Goal: Transaction & Acquisition: Purchase product/service

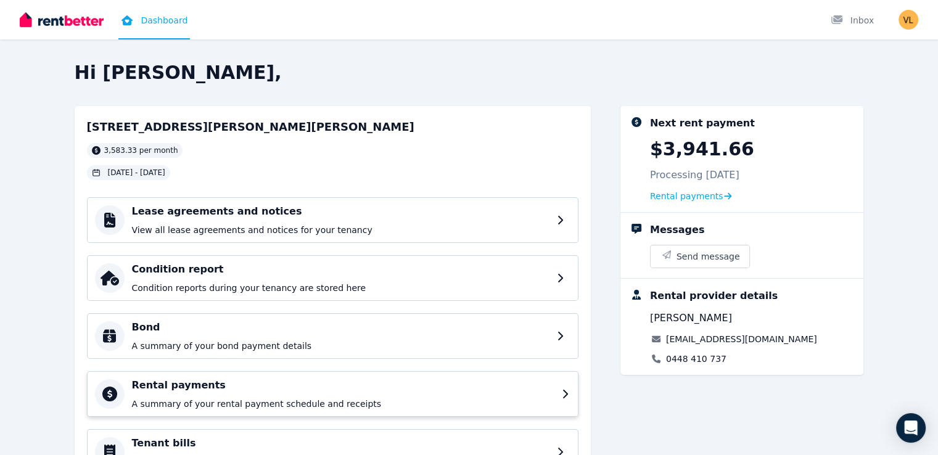
click at [152, 388] on h4 "Rental payments" at bounding box center [343, 385] width 422 height 15
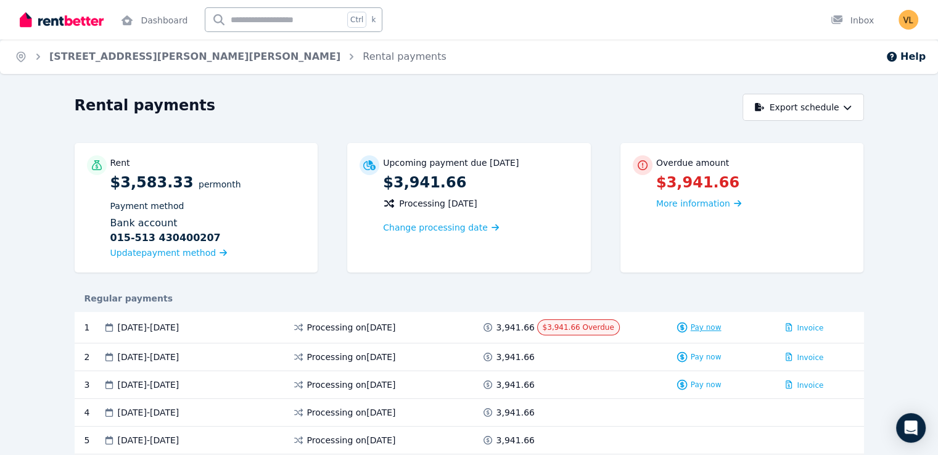
click at [721, 327] on span "Pay now" at bounding box center [706, 328] width 31 height 10
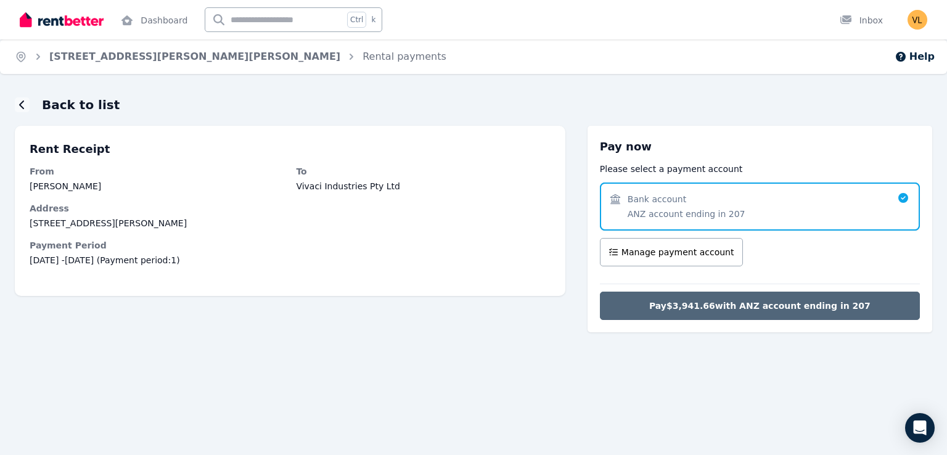
click at [765, 304] on span "Pay $3,941.66 with ANZ account ending in 207" at bounding box center [759, 306] width 221 height 12
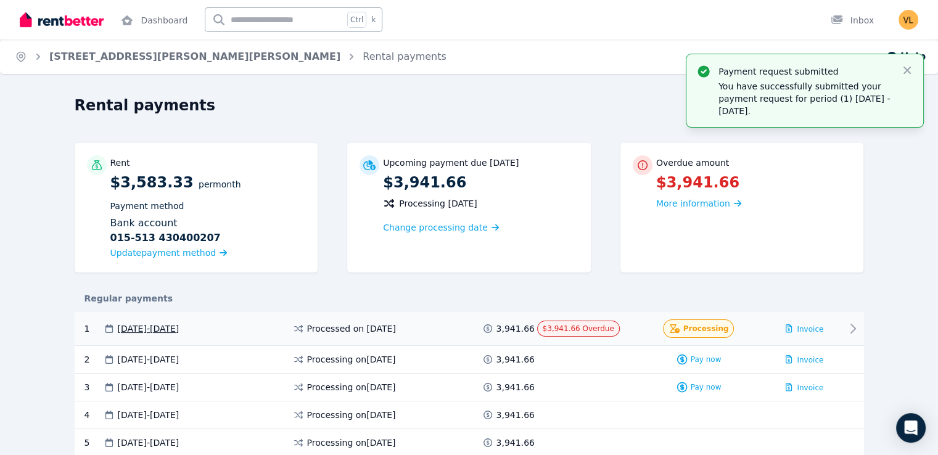
click at [860, 327] on icon at bounding box center [852, 328] width 15 height 15
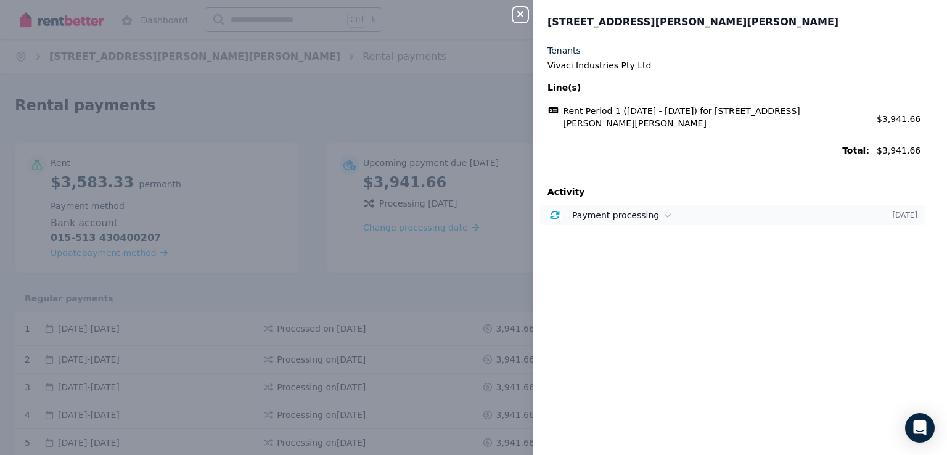
click at [570, 208] on div "Payment processing 22 Aug 2025" at bounding box center [732, 215] width 385 height 20
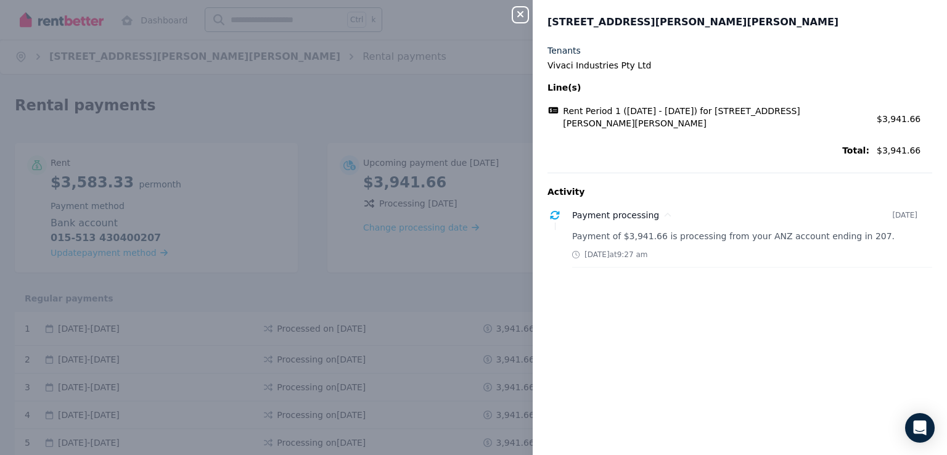
click at [519, 10] on icon "button" at bounding box center [520, 14] width 15 height 10
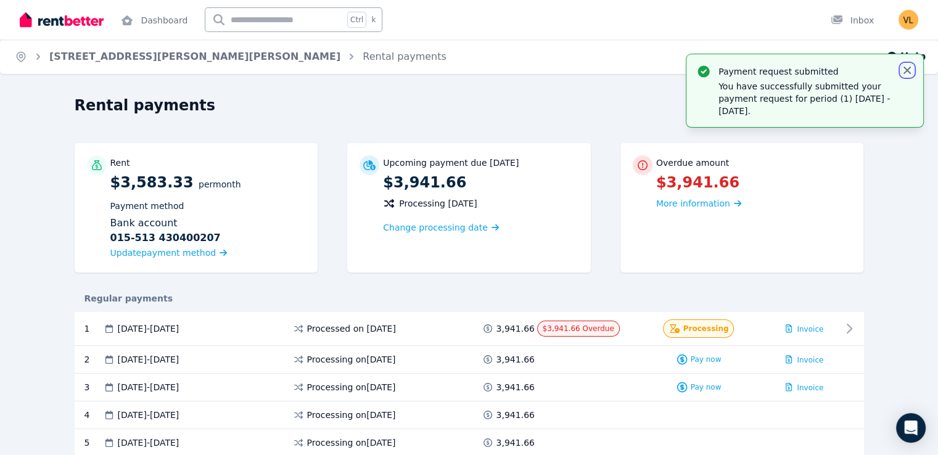
click at [905, 70] on icon "button" at bounding box center [907, 70] width 12 height 12
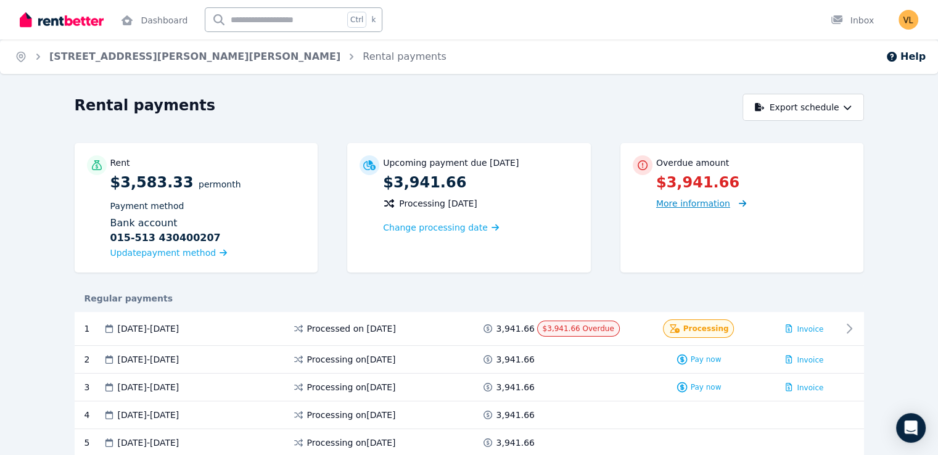
click at [717, 201] on span "More information" at bounding box center [693, 204] width 74 height 10
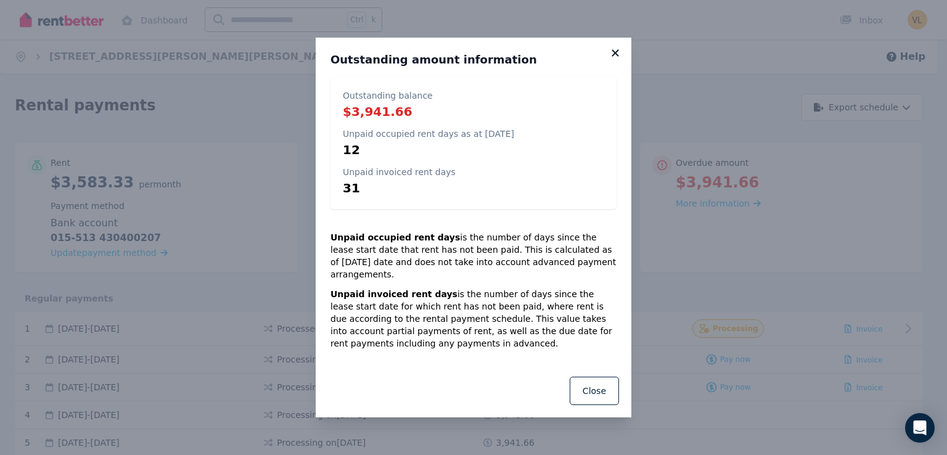
click at [616, 56] on icon at bounding box center [615, 52] width 12 height 11
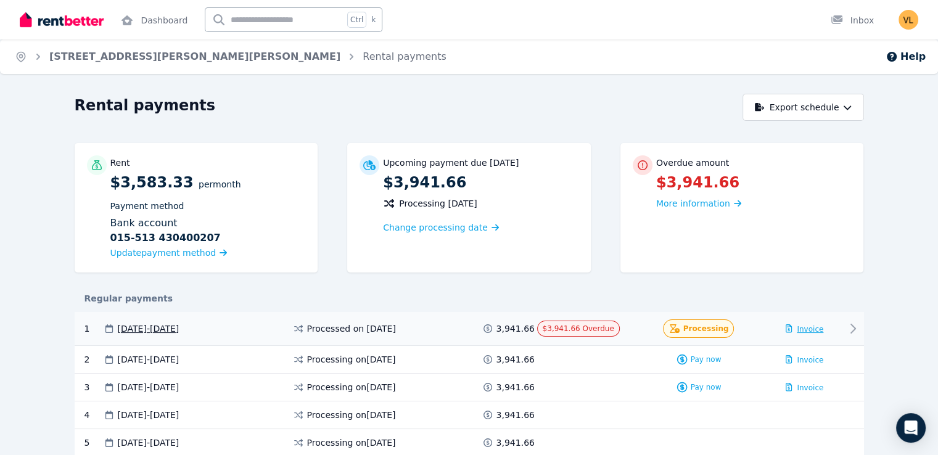
click at [823, 327] on span "Invoice" at bounding box center [810, 329] width 27 height 9
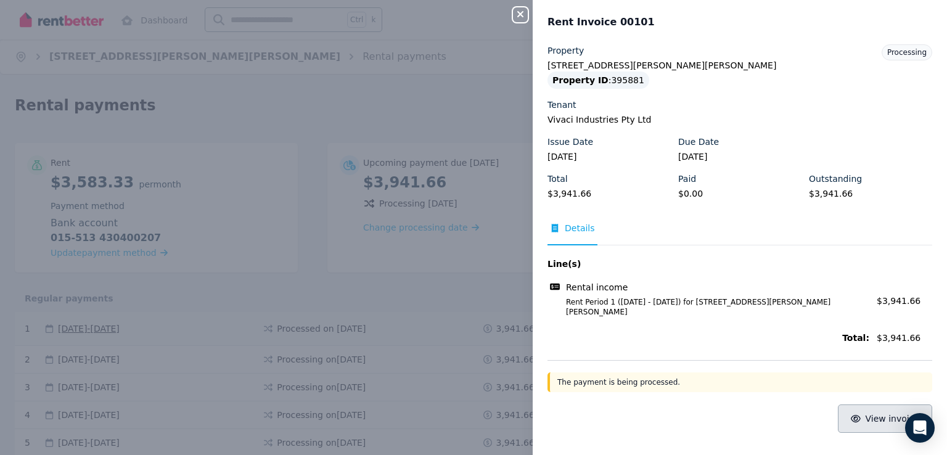
click at [883, 414] on span "View invoice" at bounding box center [893, 419] width 54 height 10
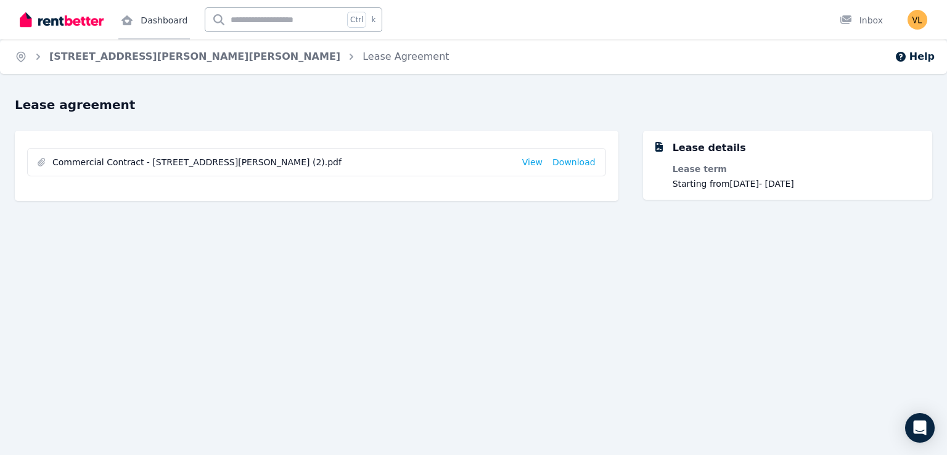
click at [168, 21] on link "Dashboard" at bounding box center [154, 19] width 72 height 39
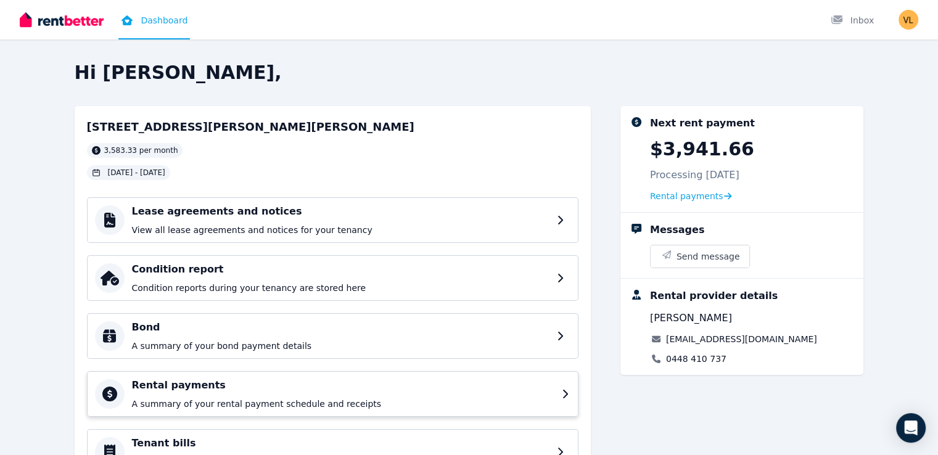
click at [187, 390] on h4 "Rental payments" at bounding box center [343, 385] width 422 height 15
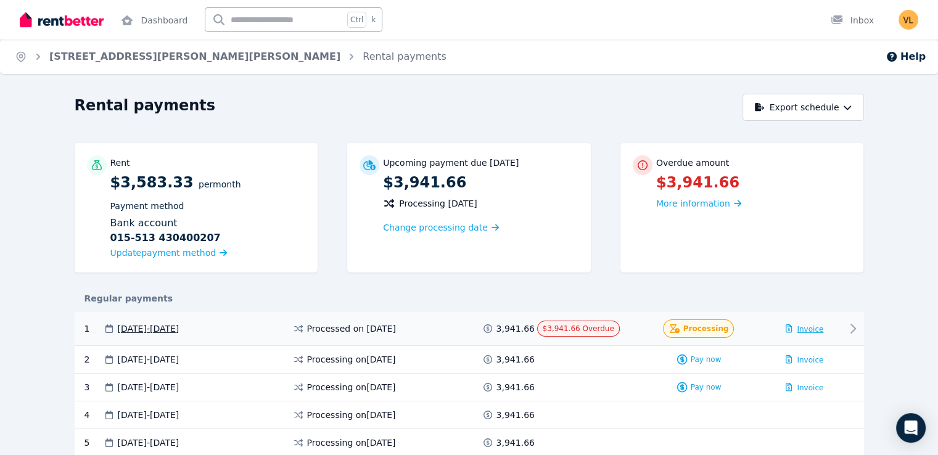
click at [823, 327] on span "Invoice" at bounding box center [810, 329] width 27 height 9
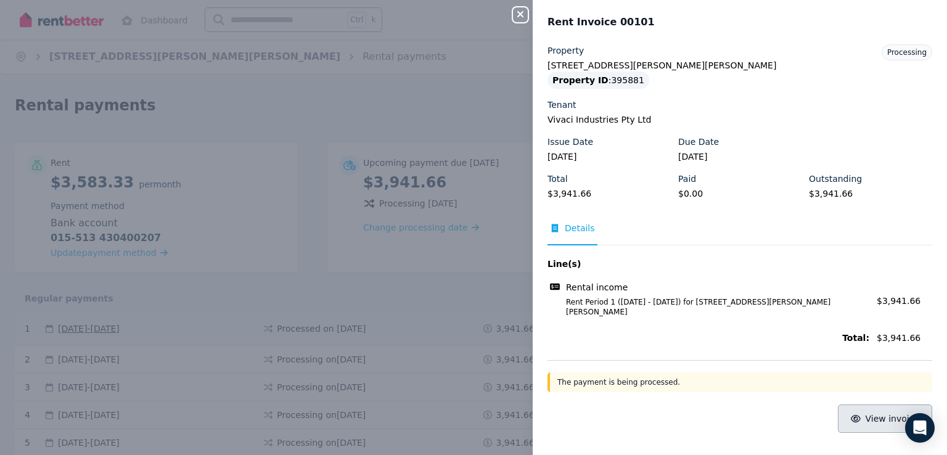
click at [881, 414] on span "View invoice" at bounding box center [893, 419] width 54 height 10
